Goal: Transaction & Acquisition: Purchase product/service

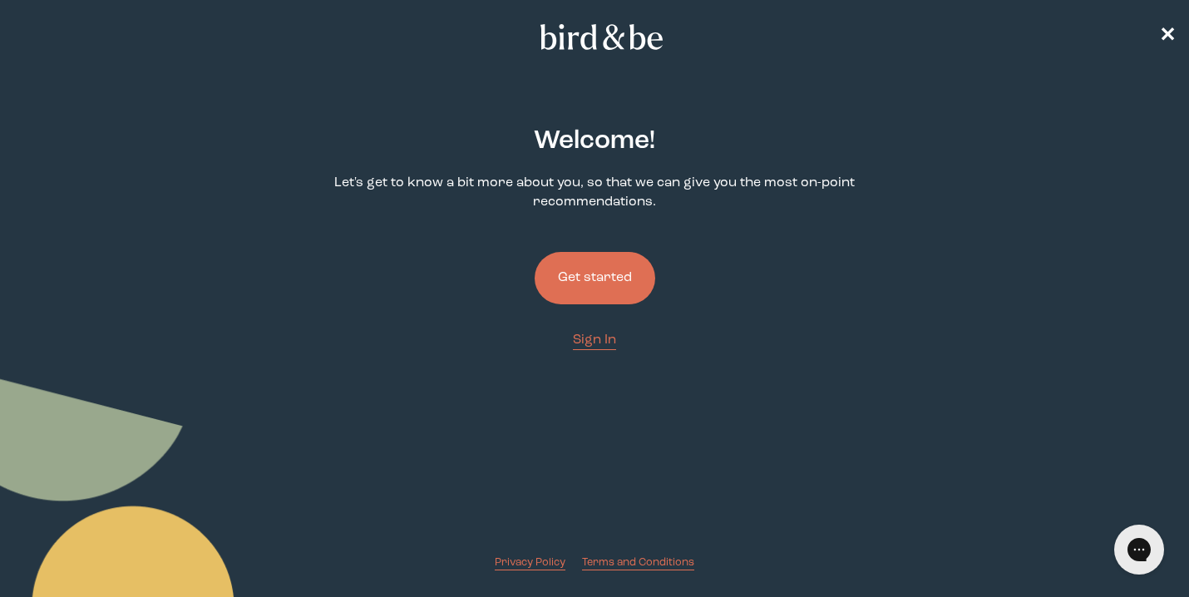
click at [597, 284] on button "Get started" at bounding box center [595, 278] width 121 height 52
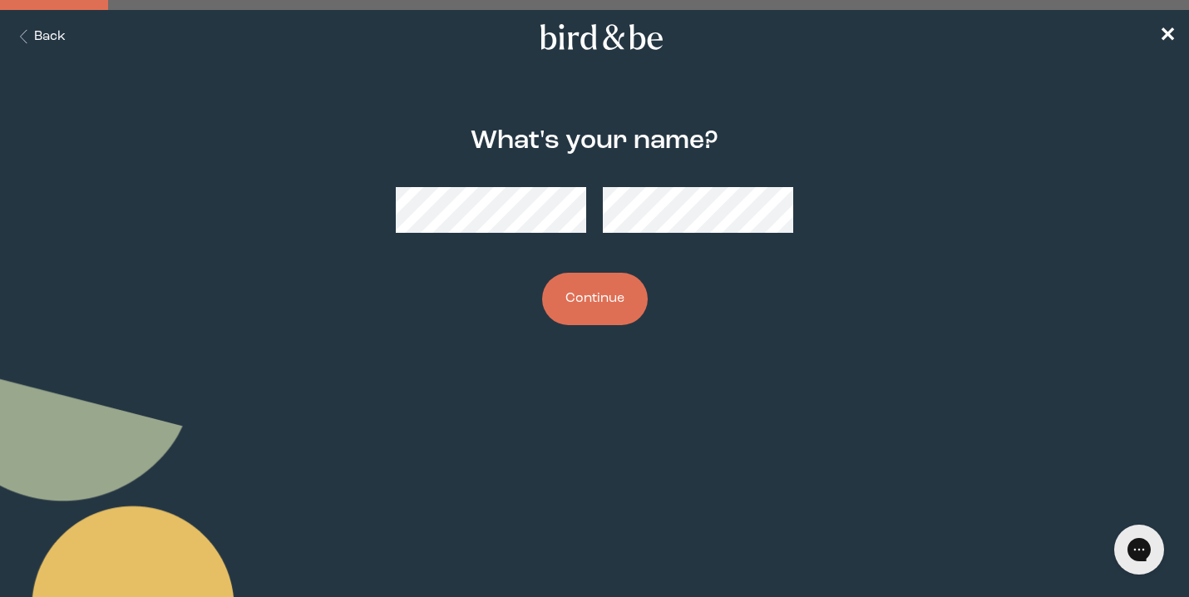
click at [606, 315] on button "Continue" at bounding box center [595, 299] width 106 height 52
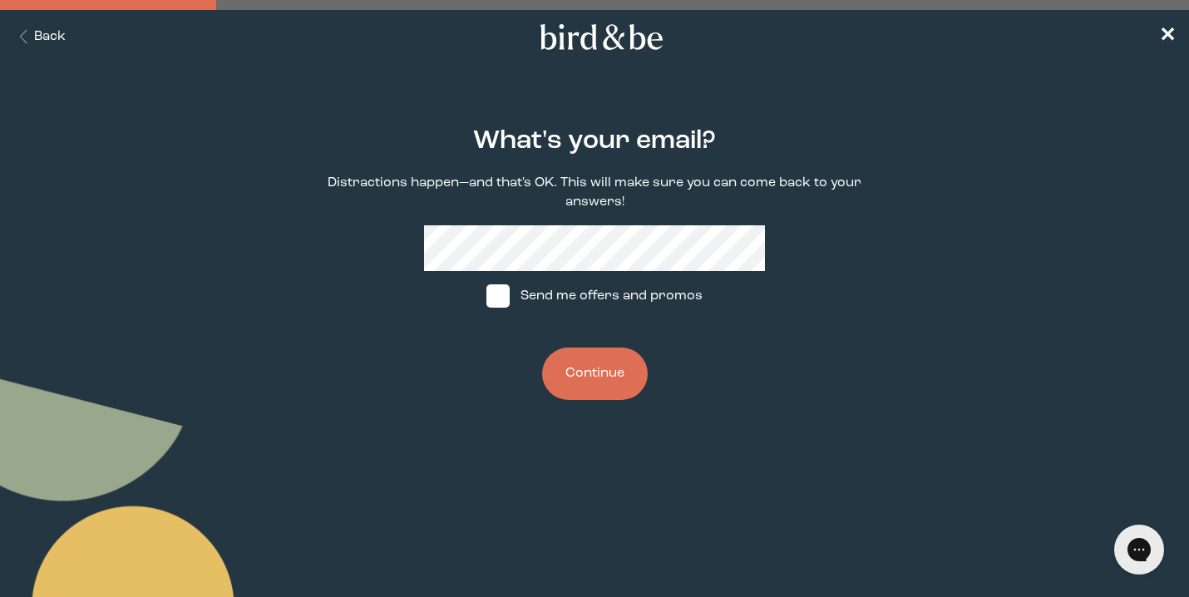
click at [493, 288] on span at bounding box center [497, 295] width 23 height 23
click at [486, 296] on input "Send me offers and promos" at bounding box center [486, 296] width 1 height 1
checkbox input "true"
click at [599, 365] on button "Continue" at bounding box center [595, 374] width 106 height 52
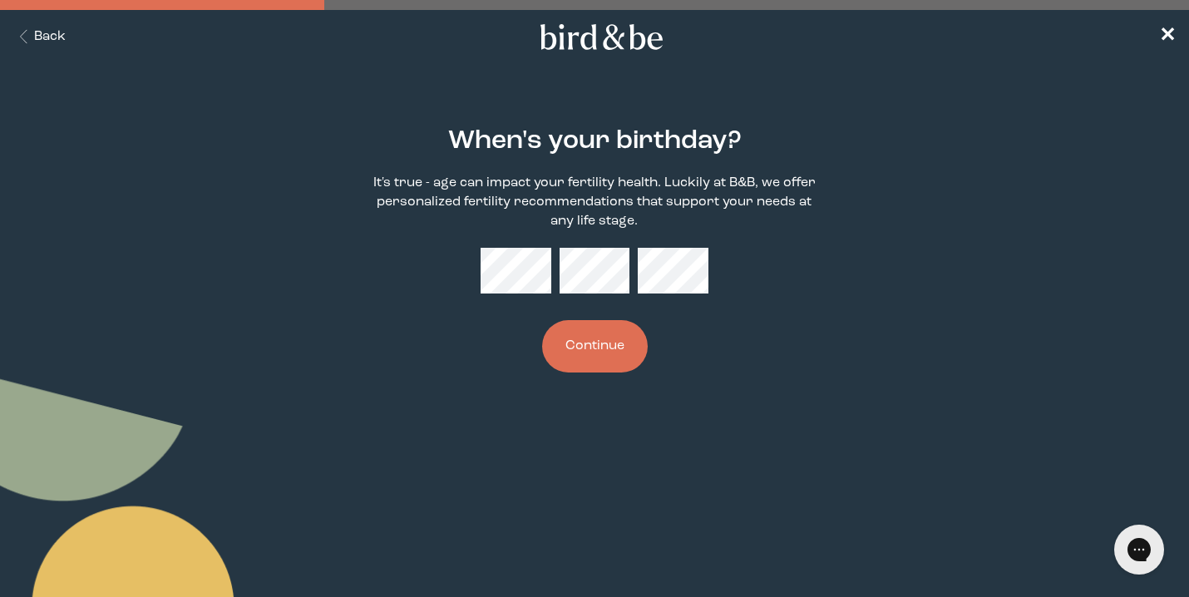
click at [611, 347] on button "Continue" at bounding box center [595, 346] width 106 height 52
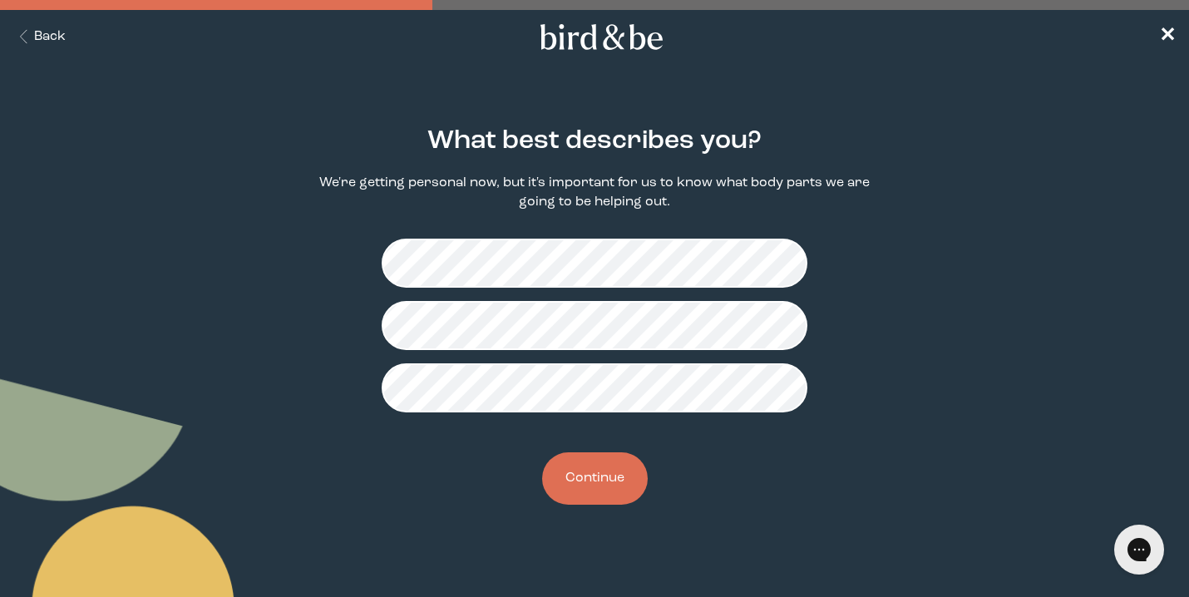
click at [595, 482] on button "Continue" at bounding box center [595, 478] width 106 height 52
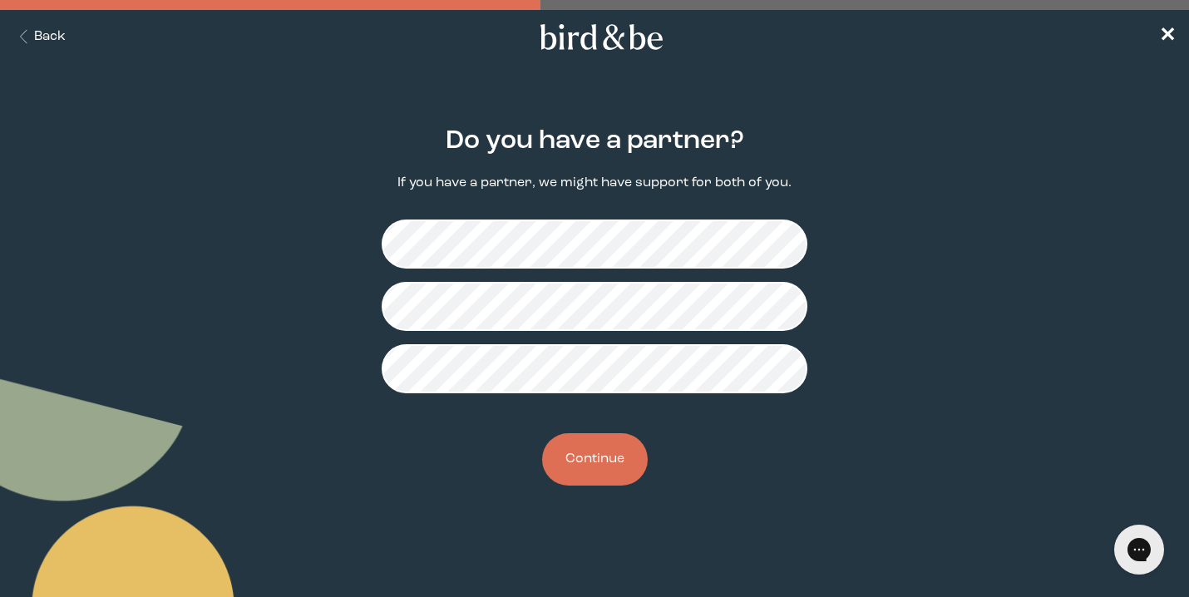
click at [589, 430] on div "Do you have a partner? If you have a partner, we might have support for both of…" at bounding box center [595, 307] width 568 height 412
click at [592, 451] on button "Continue" at bounding box center [595, 459] width 106 height 52
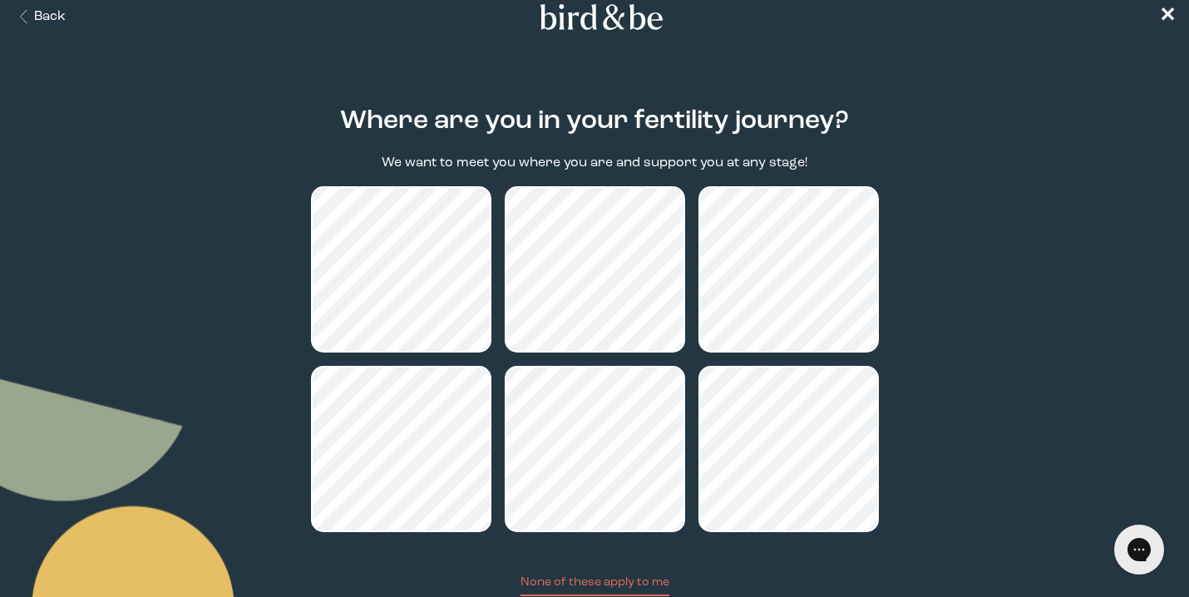
scroll to position [139, 0]
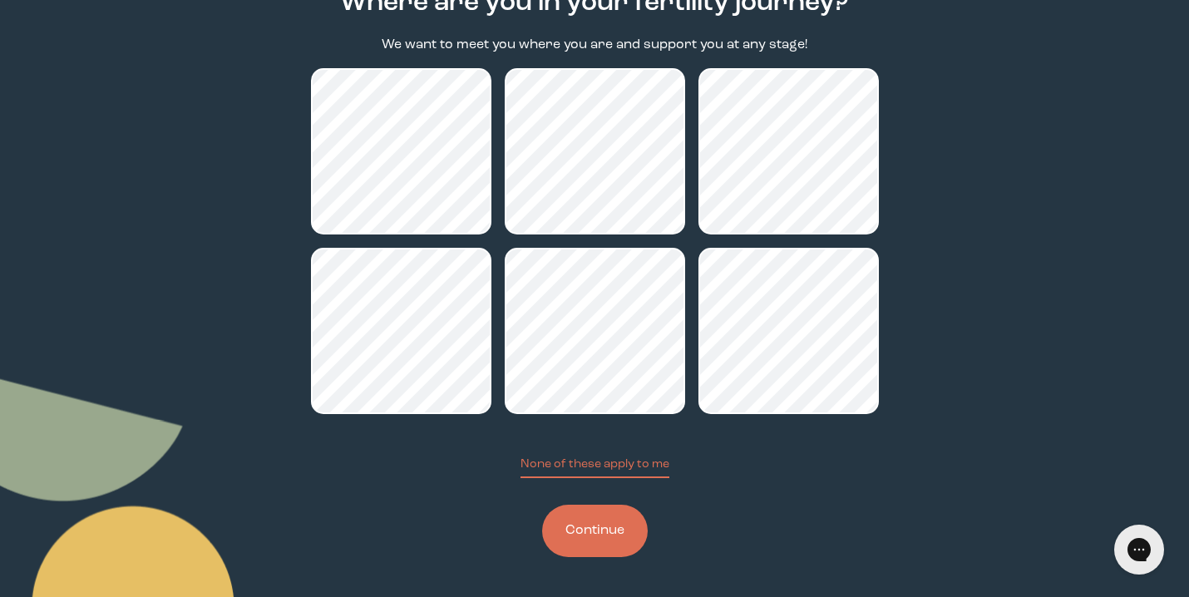
click at [595, 545] on button "Continue" at bounding box center [595, 531] width 106 height 52
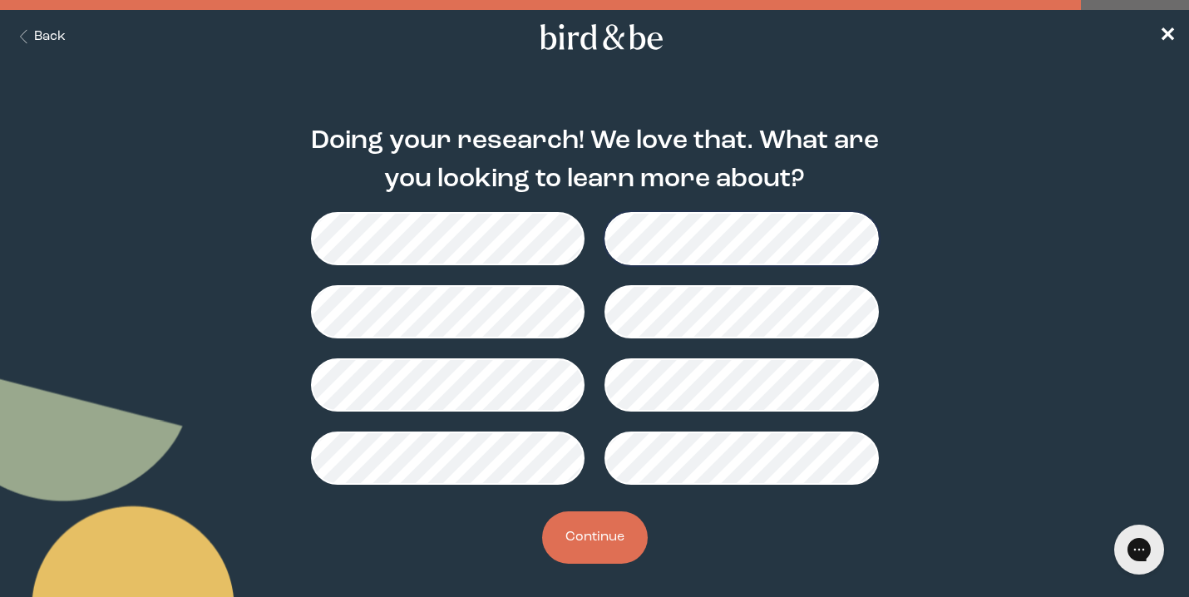
click at [608, 538] on button "Continue" at bounding box center [595, 537] width 106 height 52
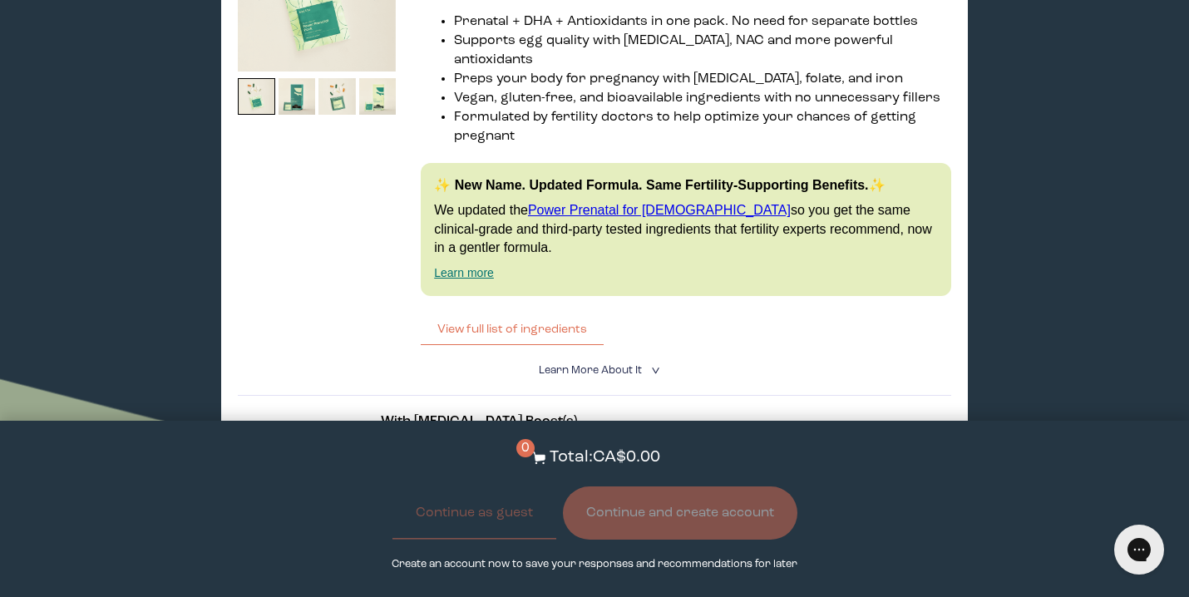
scroll to position [1089, 0]
click at [574, 313] on button "View full list of ingredients" at bounding box center [512, 328] width 183 height 33
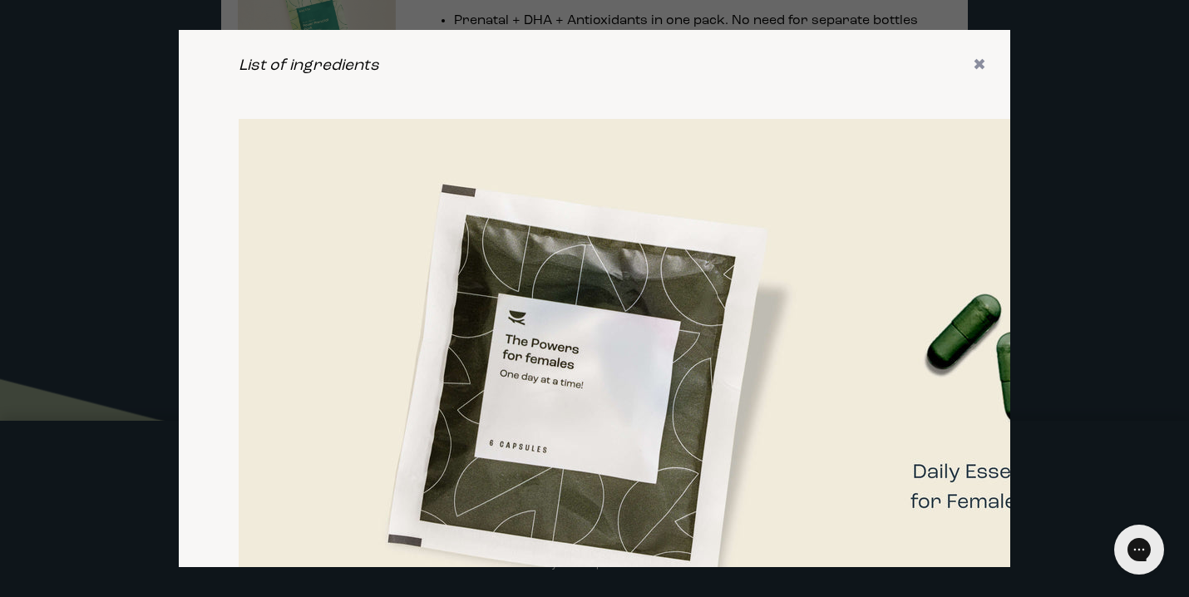
scroll to position [0, 0]
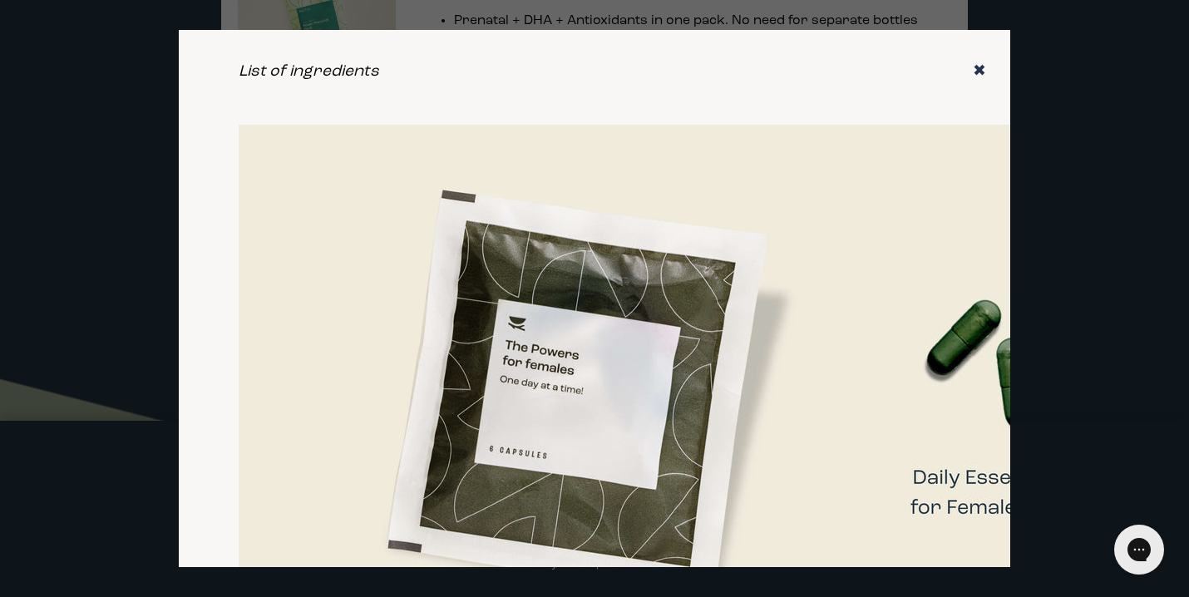
click at [983, 70] on icon "✖" at bounding box center [979, 71] width 13 height 17
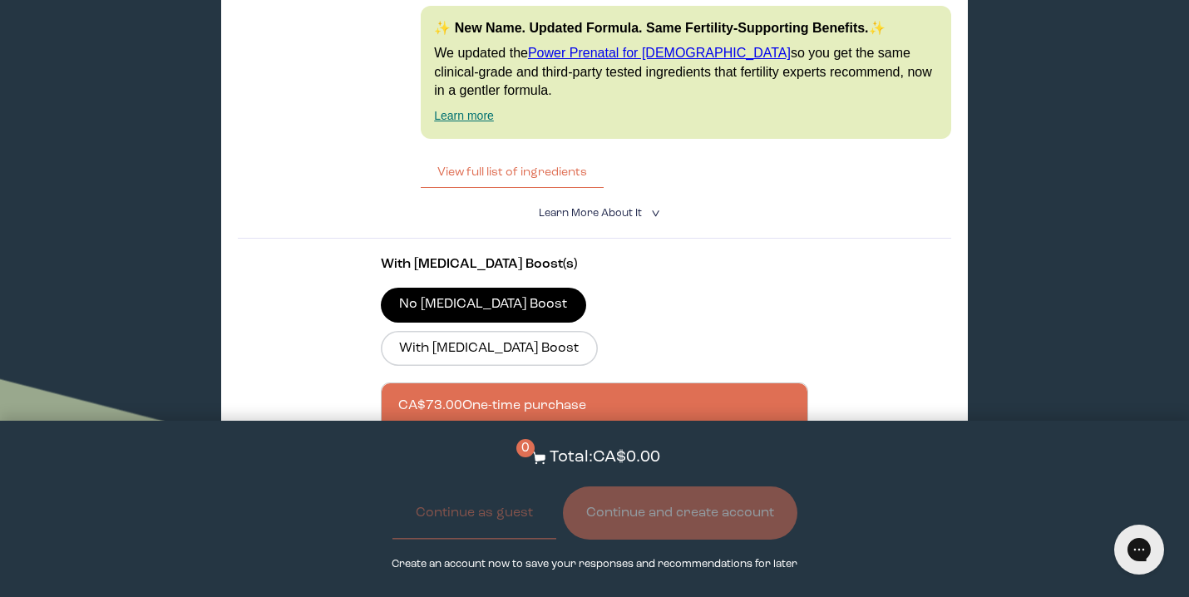
scroll to position [1251, 0]
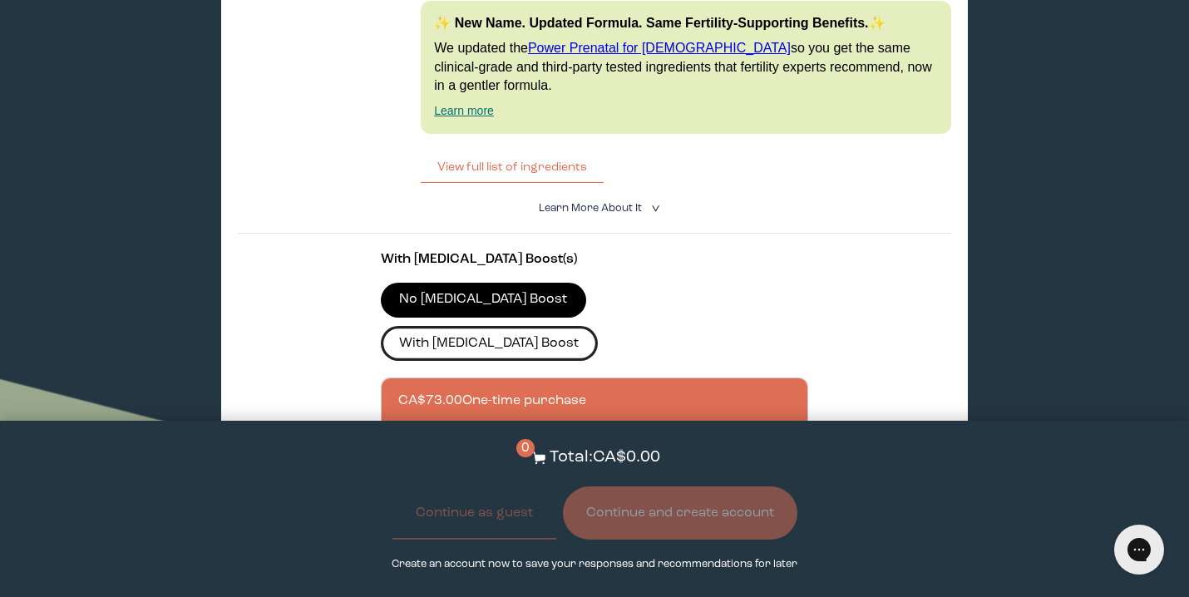
click at [598, 326] on label "With [MEDICAL_DATA] Boost" at bounding box center [489, 343] width 217 height 35
click at [0, 0] on input "With [MEDICAL_DATA] Boost" at bounding box center [0, 0] width 0 height 0
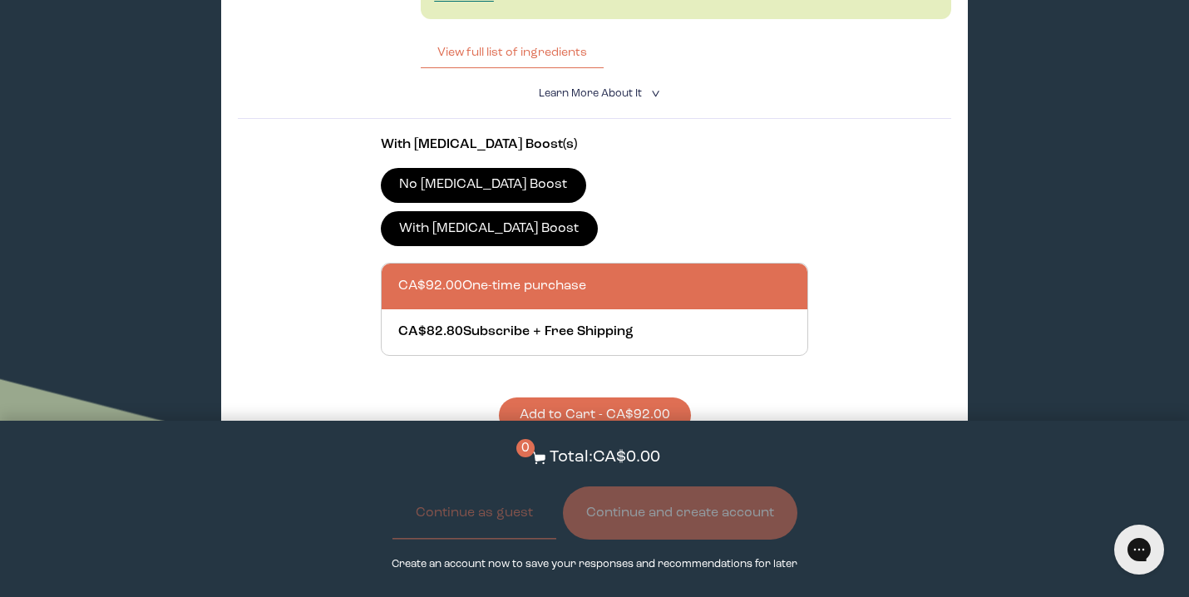
scroll to position [1369, 0]
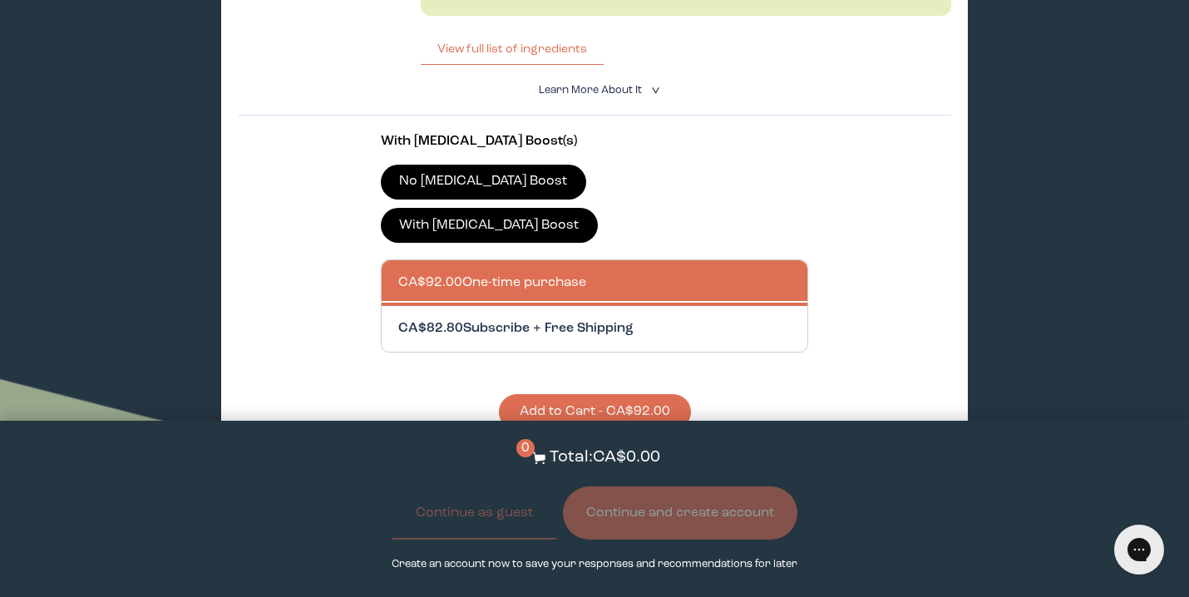
click at [659, 306] on div at bounding box center [611, 329] width 427 height 46
click at [398, 318] on input "CA$82.80 Subscribe + Free Shipping" at bounding box center [397, 318] width 1 height 1
radio input "true"
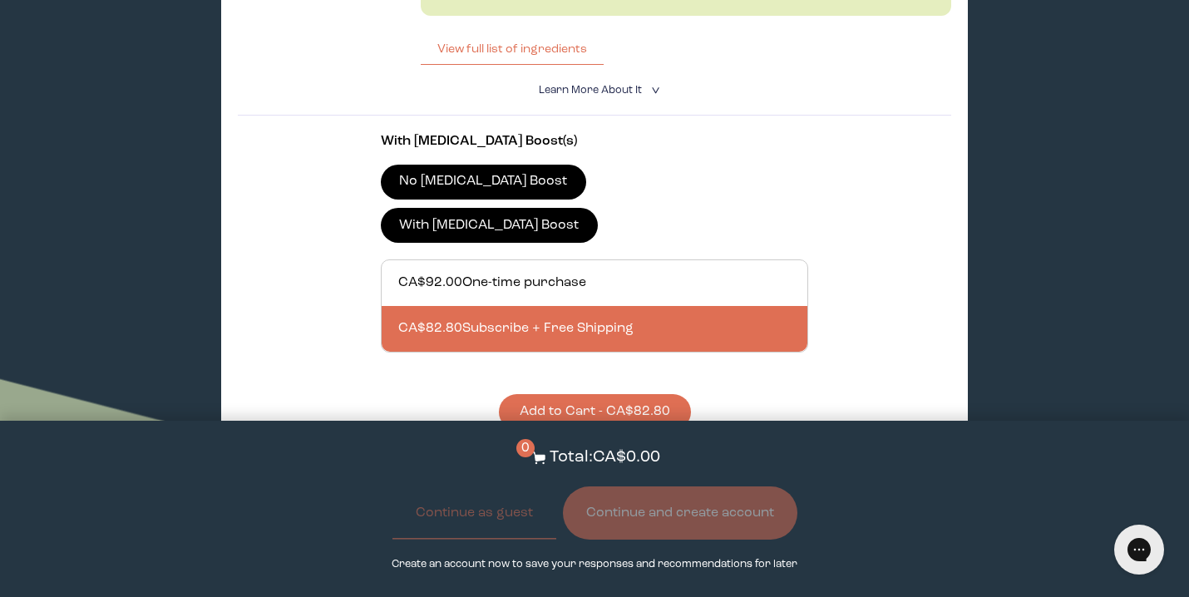
click at [624, 394] on button "Add to Cart - CA$82.80" at bounding box center [595, 412] width 192 height 36
